Goal: Transaction & Acquisition: Purchase product/service

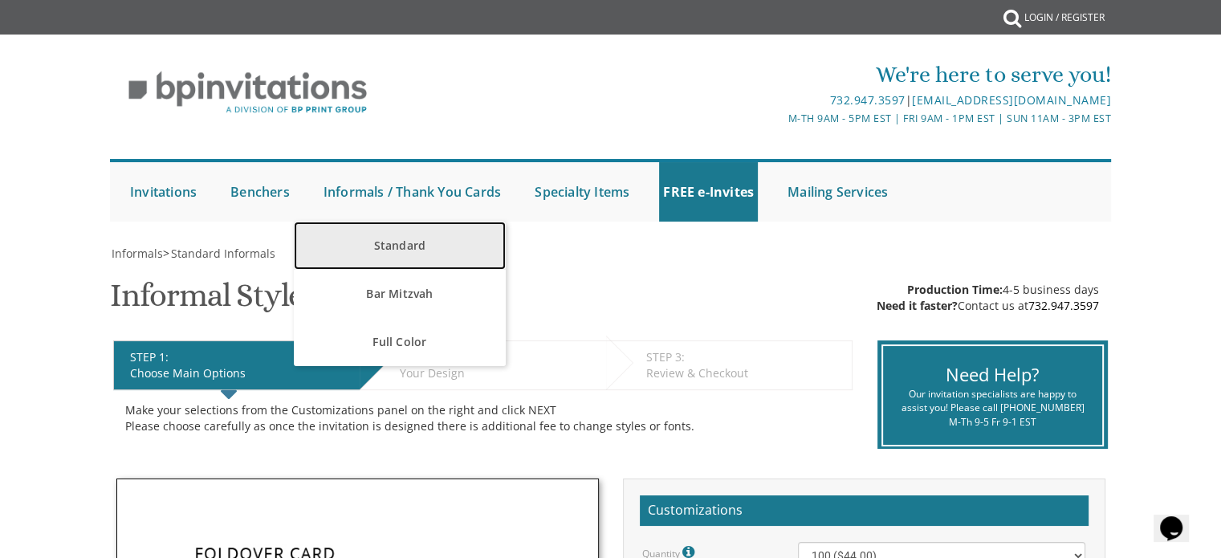
click at [389, 245] on link "Standard" at bounding box center [399, 246] width 211 height 48
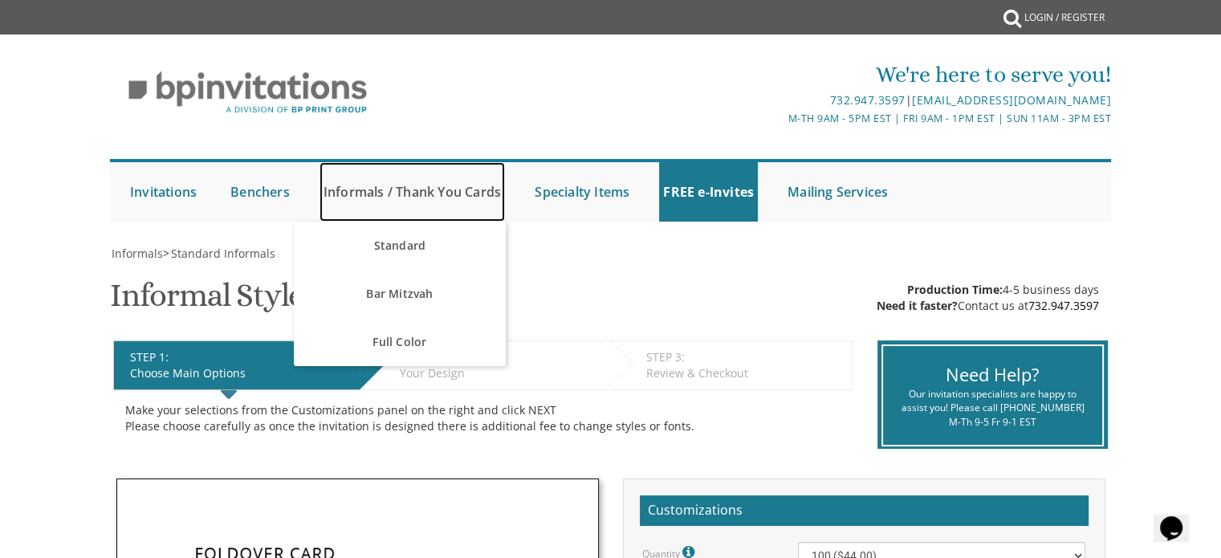
click at [367, 189] on link "Informals / Thank You Cards" at bounding box center [411, 191] width 185 height 59
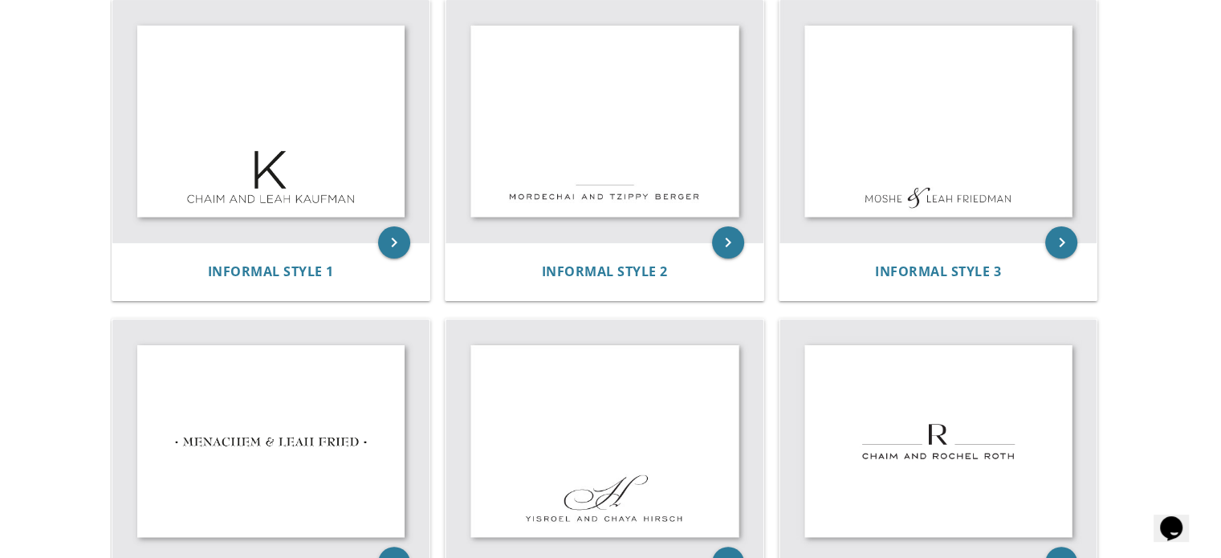
scroll to position [349, 0]
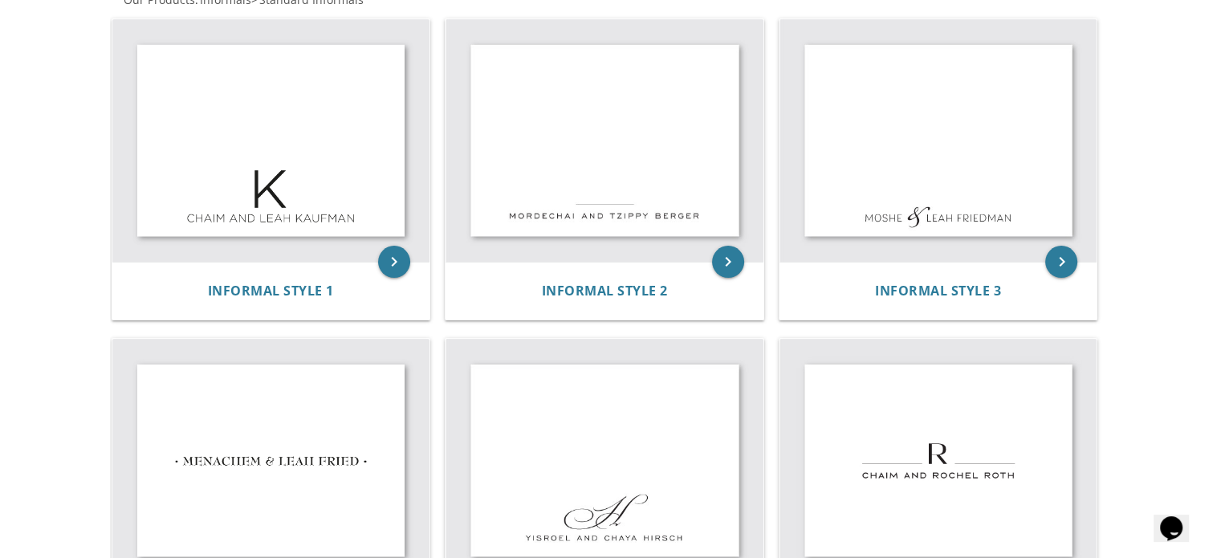
drag, startPoint x: 1232, startPoint y: 68, endPoint x: 1208, endPoint y: 140, distance: 75.4
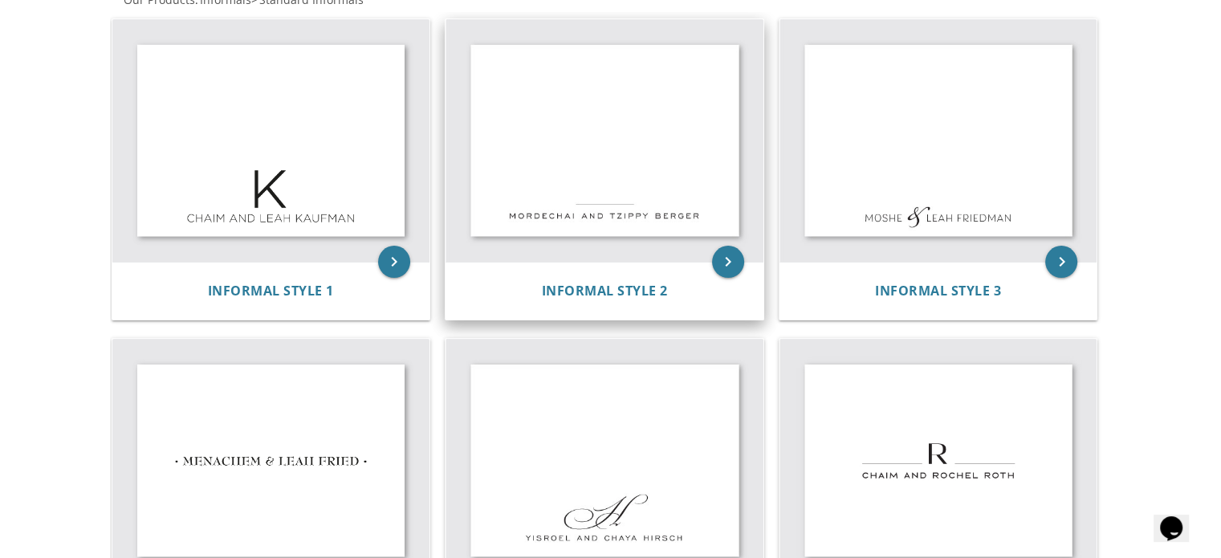
click at [661, 139] on img at bounding box center [605, 140] width 318 height 243
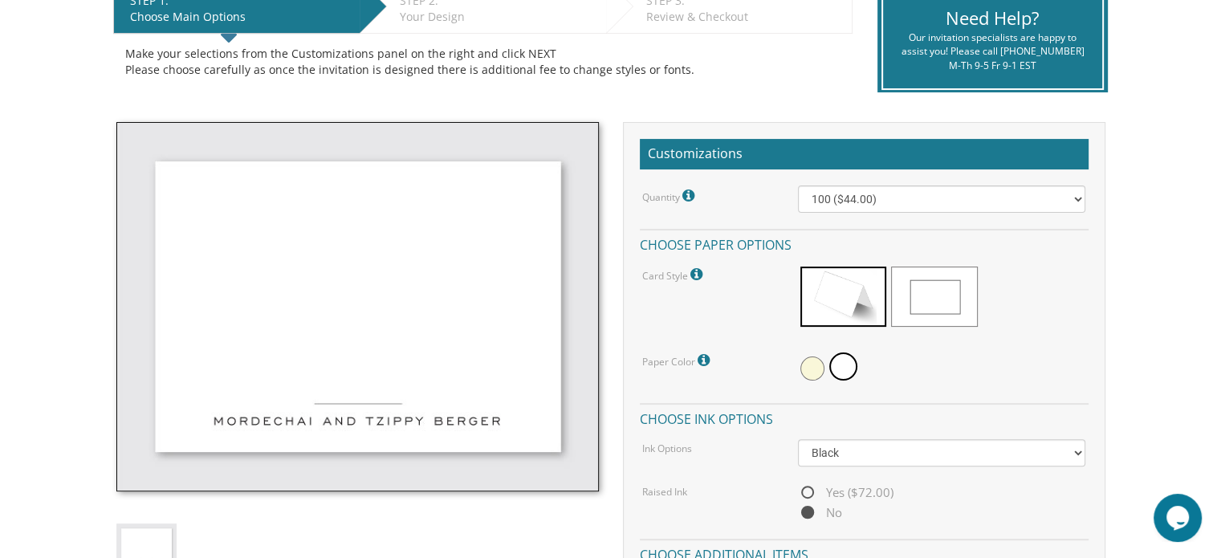
scroll to position [353, 0]
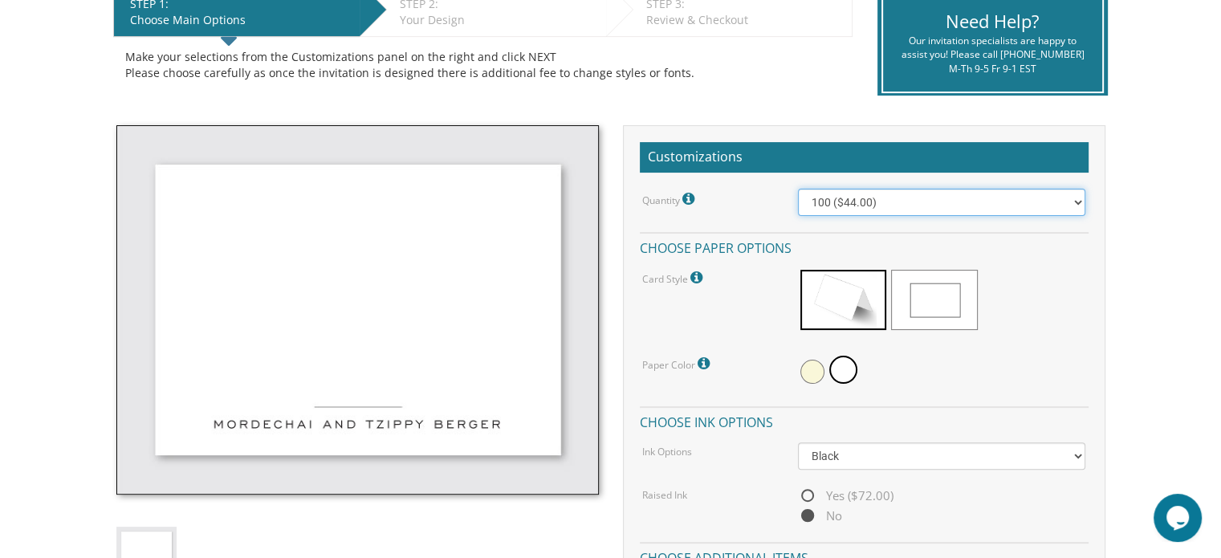
click at [881, 197] on select "100 ($44.00) 200 ($63.00) 300 ($82.00) 400 ($101.00) 500 ($120.00) 600 ($139.00…" at bounding box center [941, 202] width 287 height 27
select select "300"
click at [798, 189] on select "100 ($44.00) 200 ($63.00) 300 ($82.00) 400 ($101.00) 500 ($120.00) 600 ($139.00…" at bounding box center [941, 202] width 287 height 27
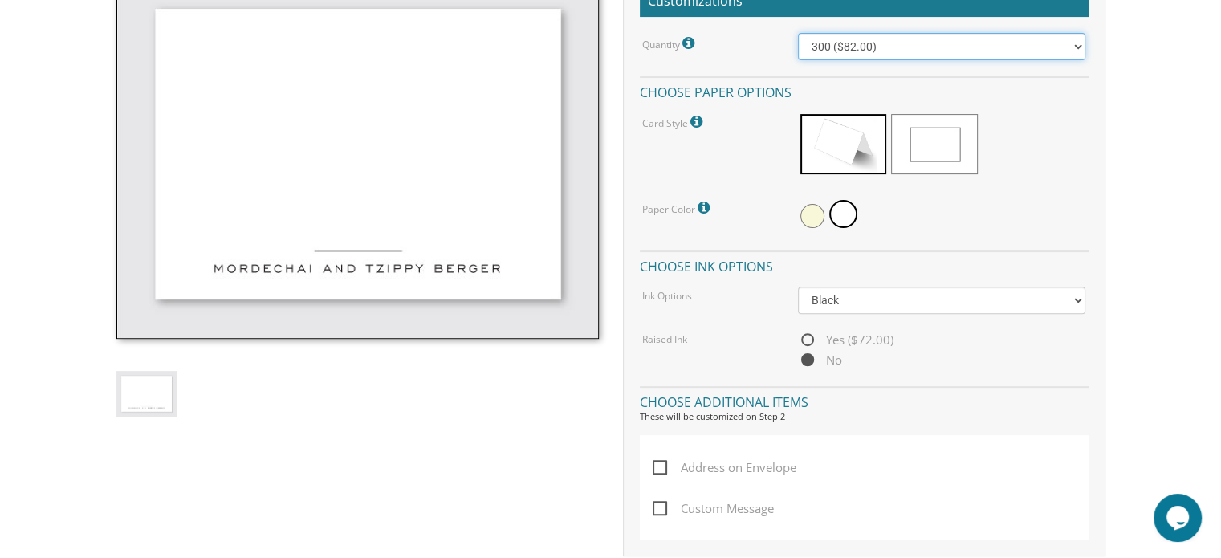
scroll to position [515, 0]
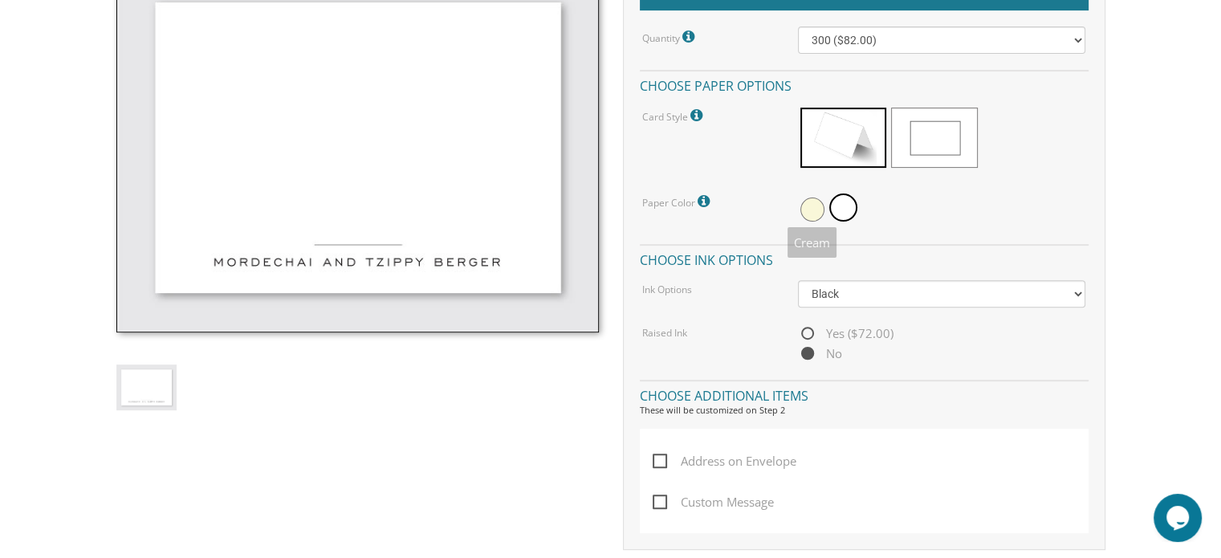
click at [812, 200] on span at bounding box center [812, 209] width 24 height 24
click at [851, 206] on span at bounding box center [845, 209] width 24 height 24
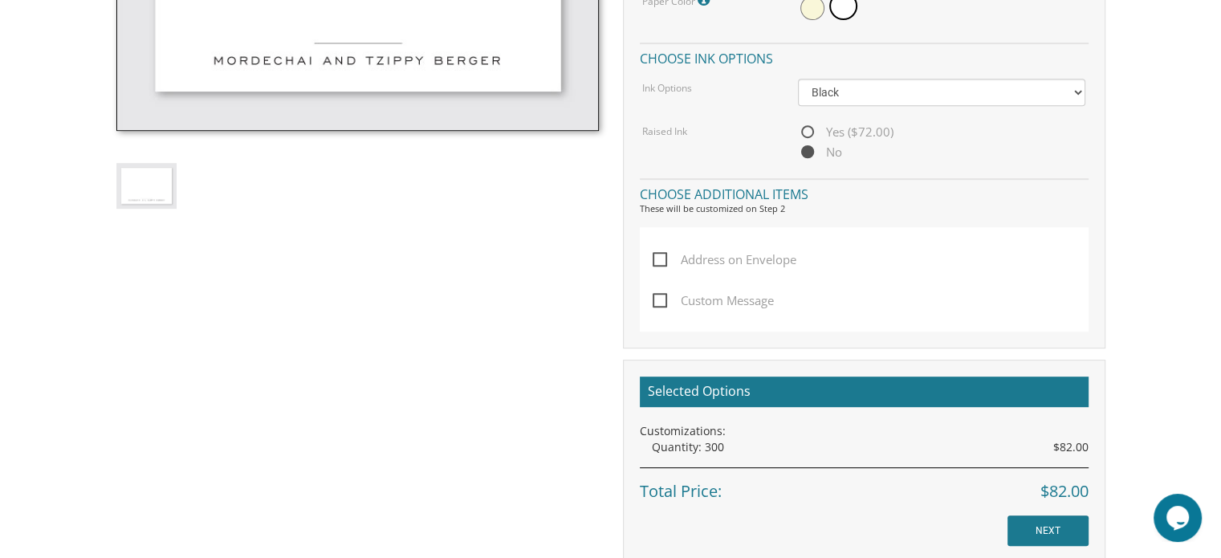
scroll to position [722, 0]
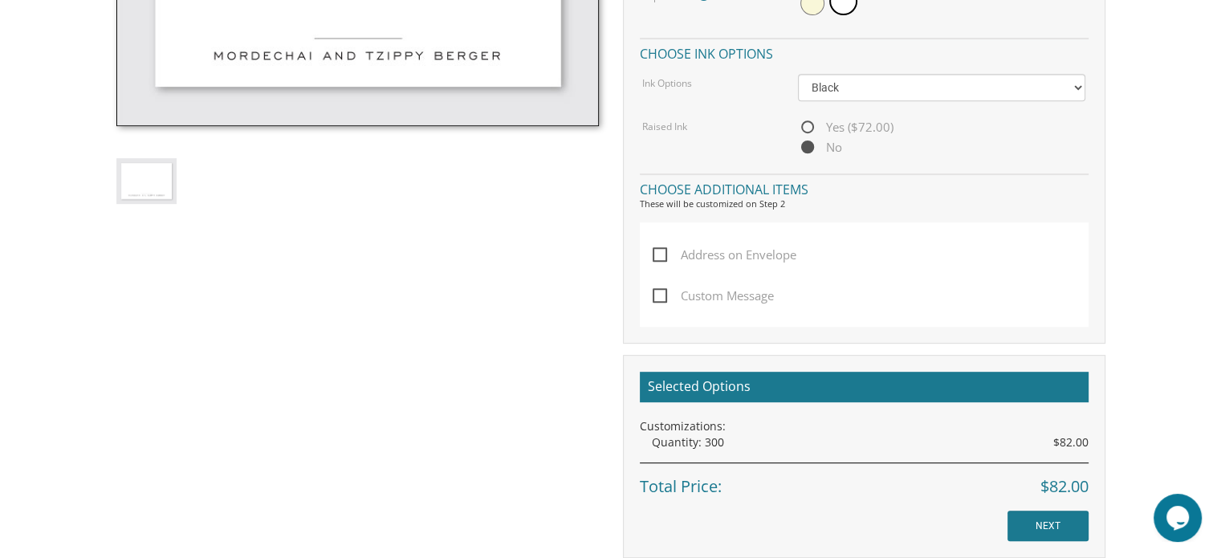
click at [662, 251] on span "Address on Envelope" at bounding box center [725, 255] width 144 height 20
click at [662, 251] on input "Address on Envelope" at bounding box center [658, 253] width 10 height 10
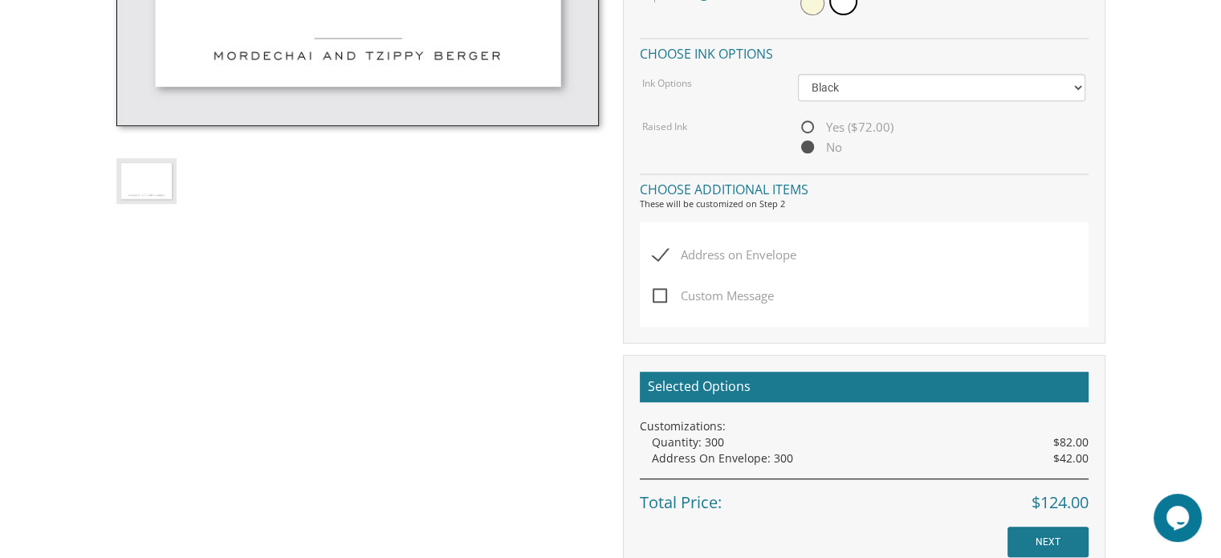
click at [662, 251] on span "Address on Envelope" at bounding box center [725, 255] width 144 height 20
click at [662, 251] on input "Address on Envelope" at bounding box center [658, 253] width 10 height 10
checkbox input "false"
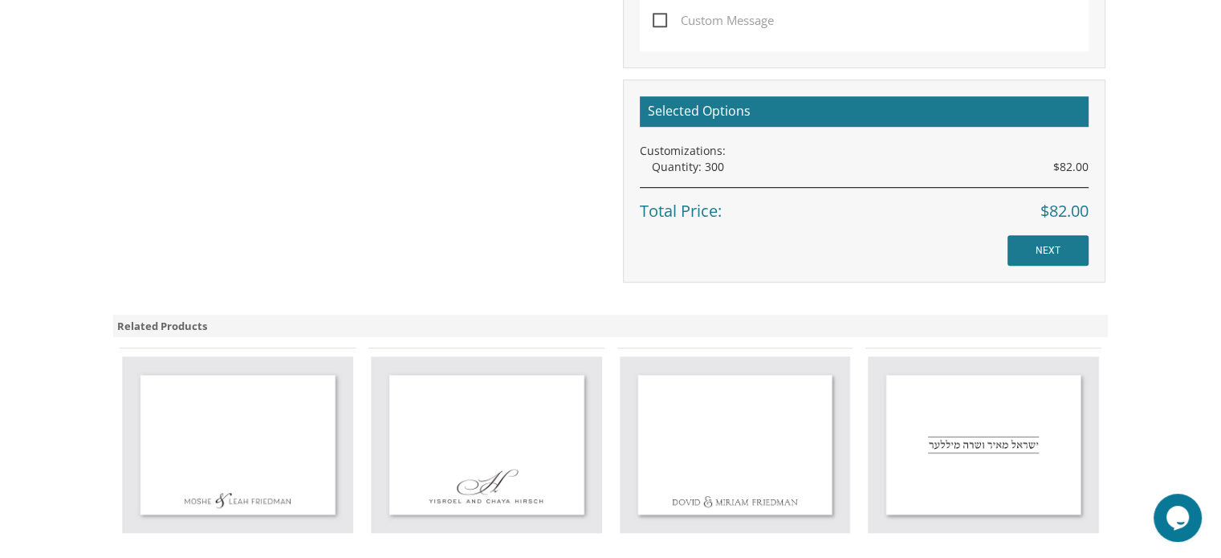
scroll to position [958, 0]
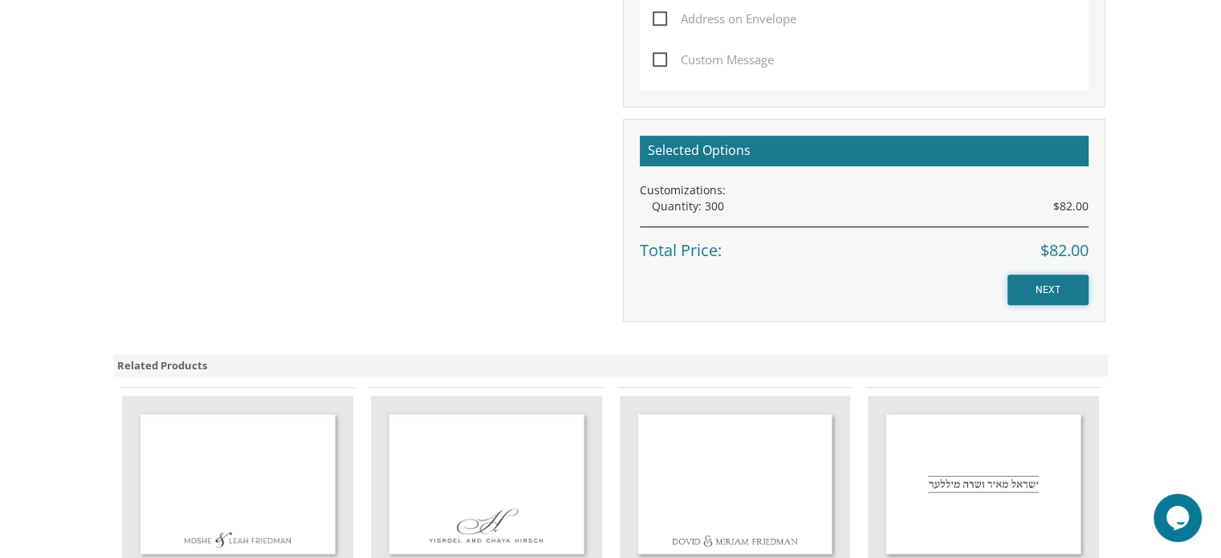
click at [1054, 282] on input "NEXT" at bounding box center [1047, 290] width 81 height 31
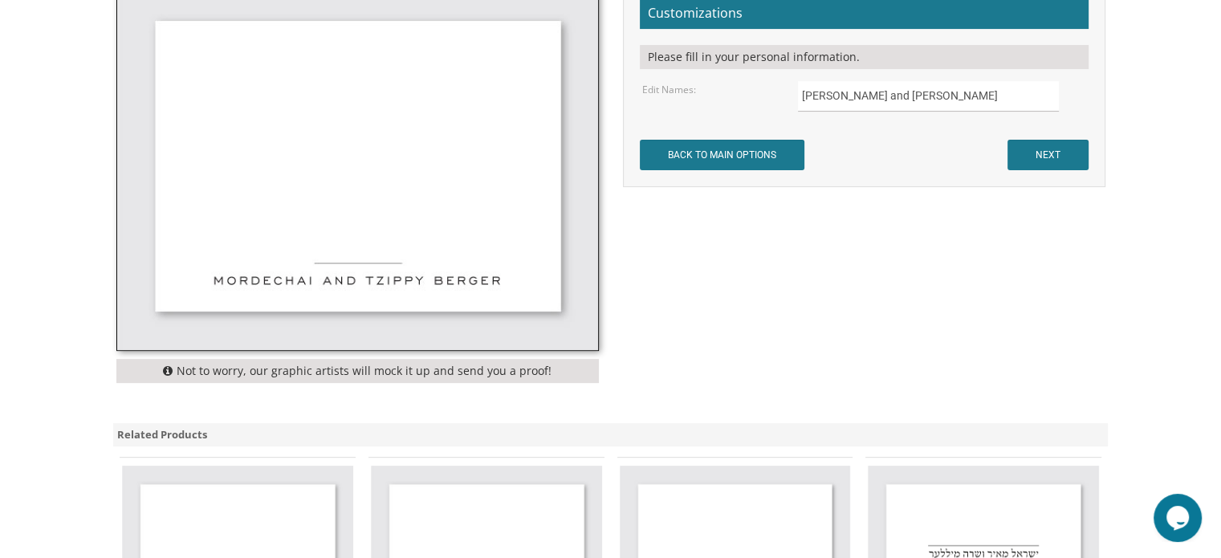
type input "Moshe and Faigie Snow"
click at [1050, 153] on input "NEXT" at bounding box center [1047, 155] width 81 height 31
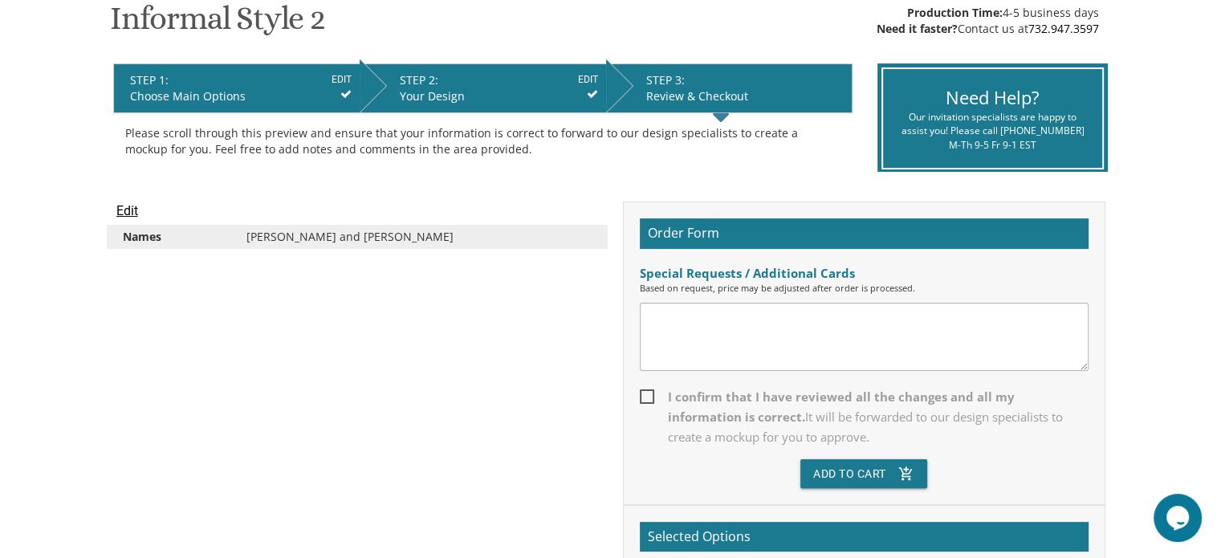
scroll to position [281, 0]
